Goal: Navigation & Orientation: Understand site structure

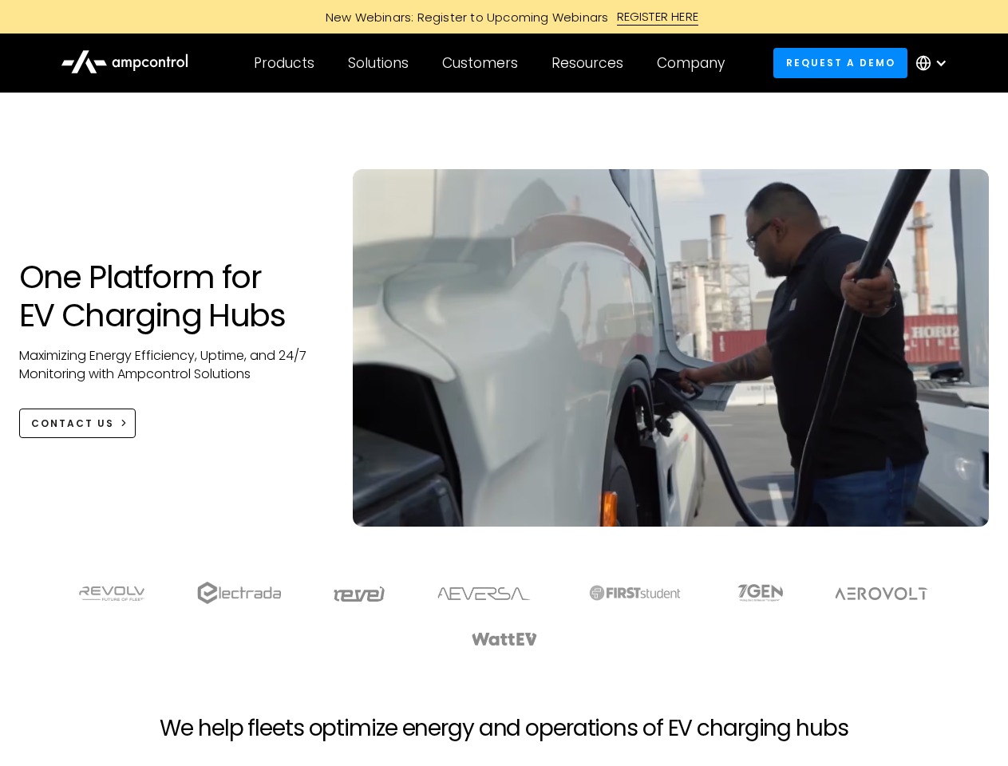
click at [491, 63] on div "Customers" at bounding box center [480, 63] width 76 height 18
click at [283, 63] on div "Products" at bounding box center [284, 63] width 61 height 18
click at [379, 63] on div "Solutions" at bounding box center [378, 63] width 61 height 18
click at [483, 63] on div "Customers" at bounding box center [480, 63] width 76 height 18
click at [590, 63] on div "Resources" at bounding box center [587, 63] width 72 height 18
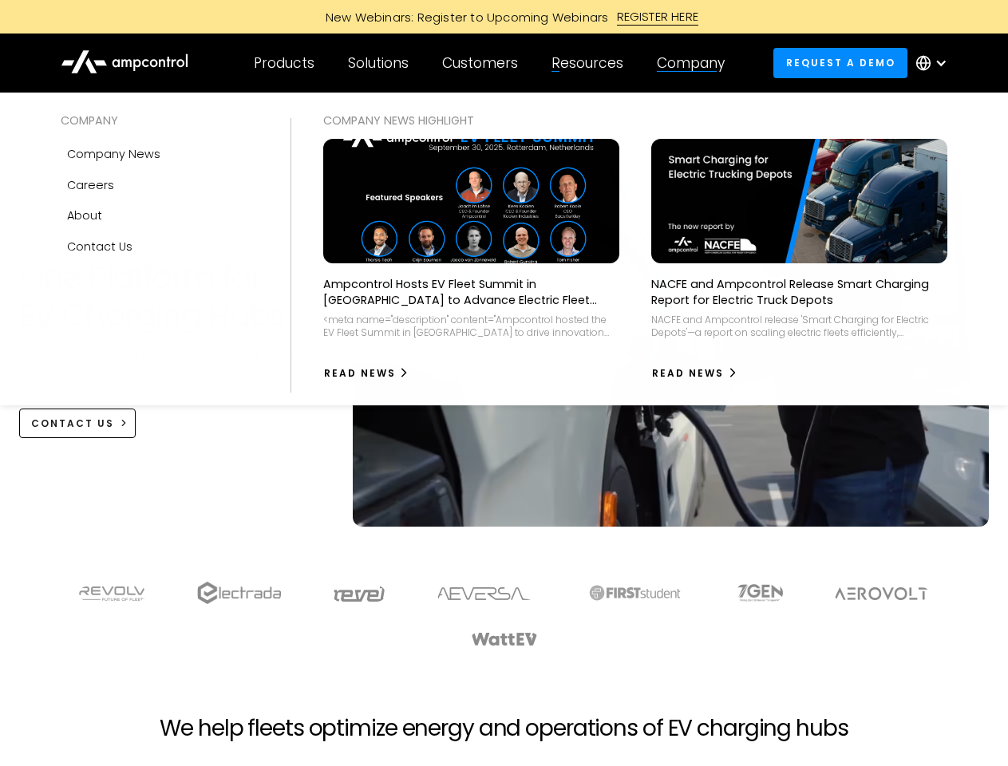
click at [696, 63] on div "Company" at bounding box center [691, 63] width 68 height 18
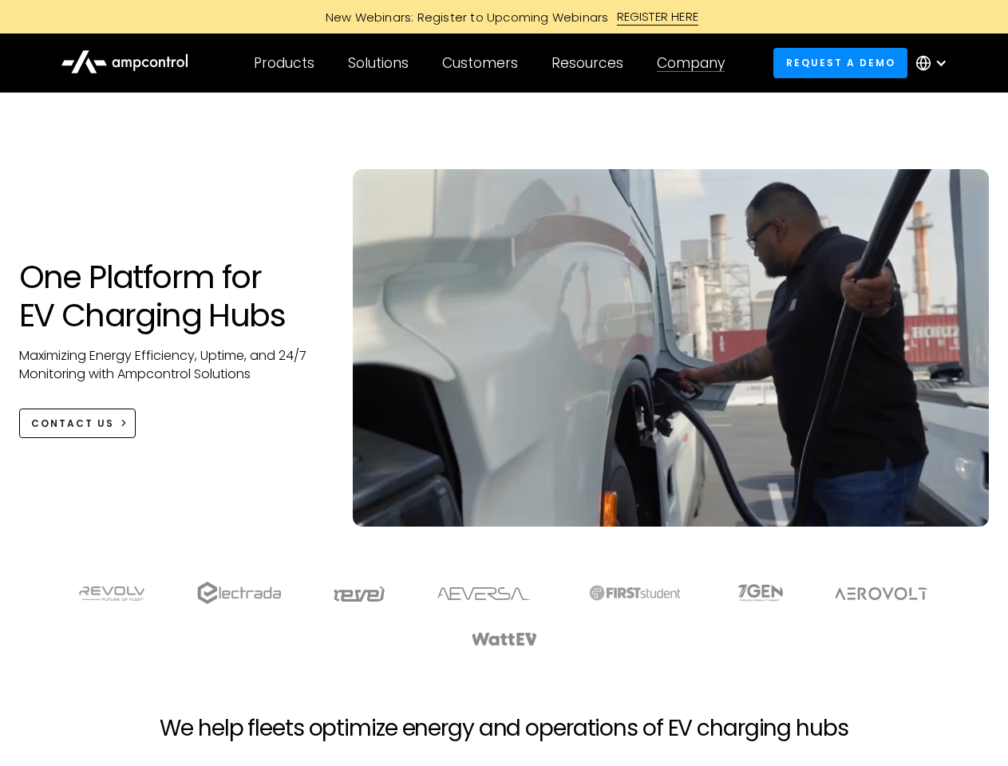
click at [935, 63] on div at bounding box center [940, 63] width 13 height 13
